Goal: Complete application form

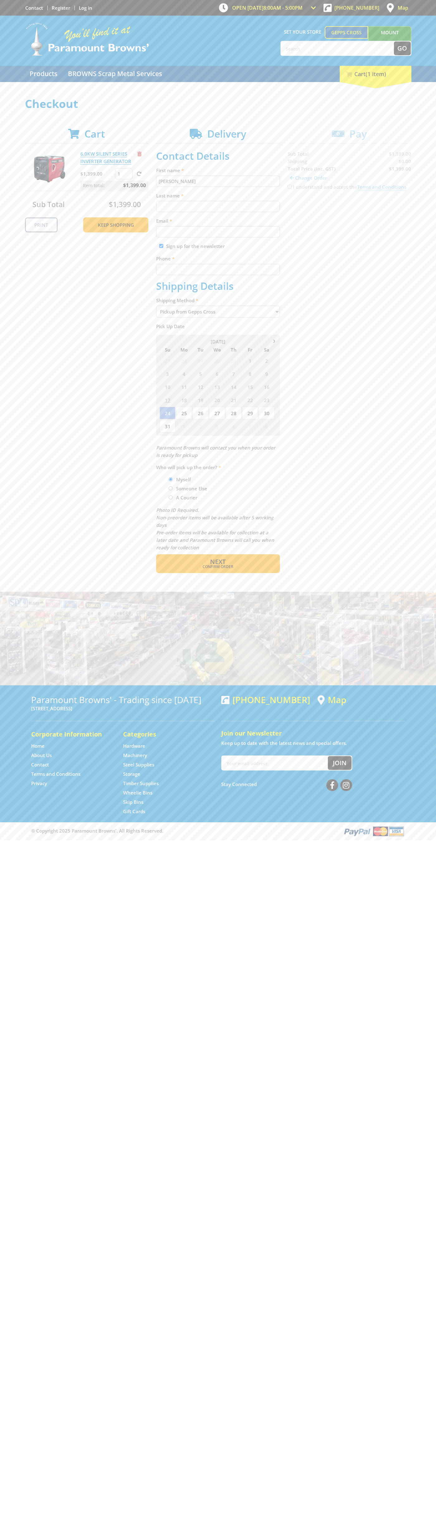
type input "[PERSON_NAME]"
type input "[EMAIL_ADDRESS][DOMAIN_NAME]"
type input "0293744000"
click at [218, 562] on span "Next" at bounding box center [218, 561] width 16 height 8
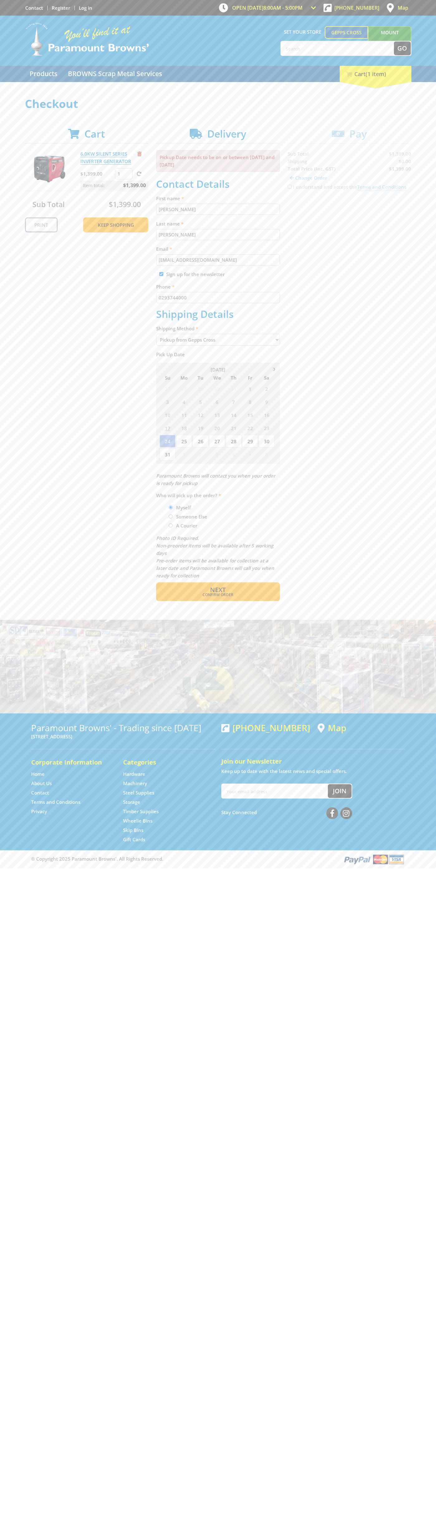
type input "[PERSON_NAME]"
click at [218, 595] on span "Confirm order" at bounding box center [218, 595] width 97 height 4
click at [218, 590] on span "Next" at bounding box center [218, 589] width 16 height 8
